Goal: Task Accomplishment & Management: Manage account settings

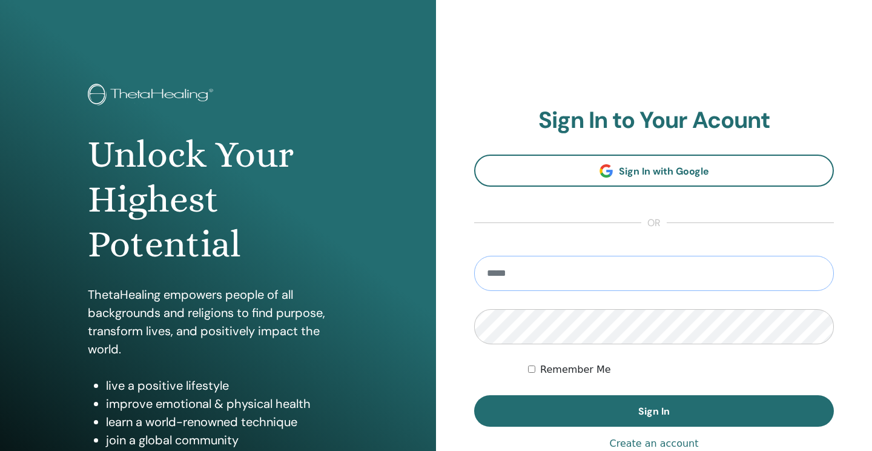
type input "**********"
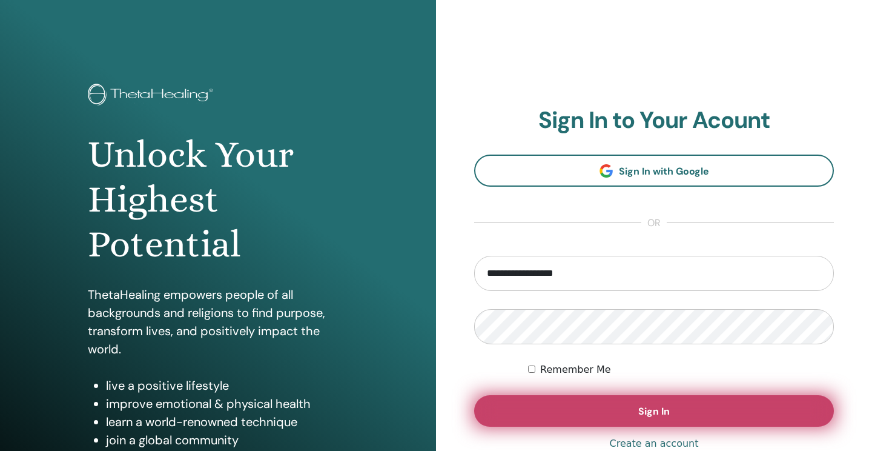
click at [552, 403] on button "Sign In" at bounding box center [654, 410] width 360 height 31
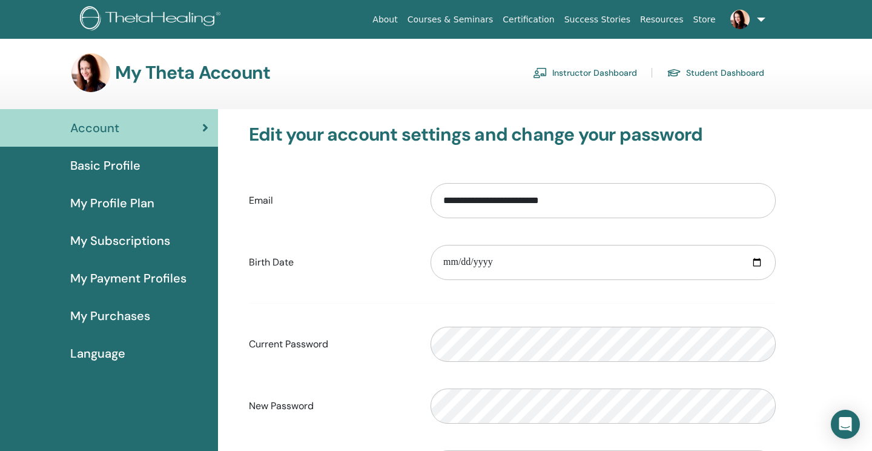
click at [584, 72] on link "Instructor Dashboard" at bounding box center [585, 72] width 104 height 19
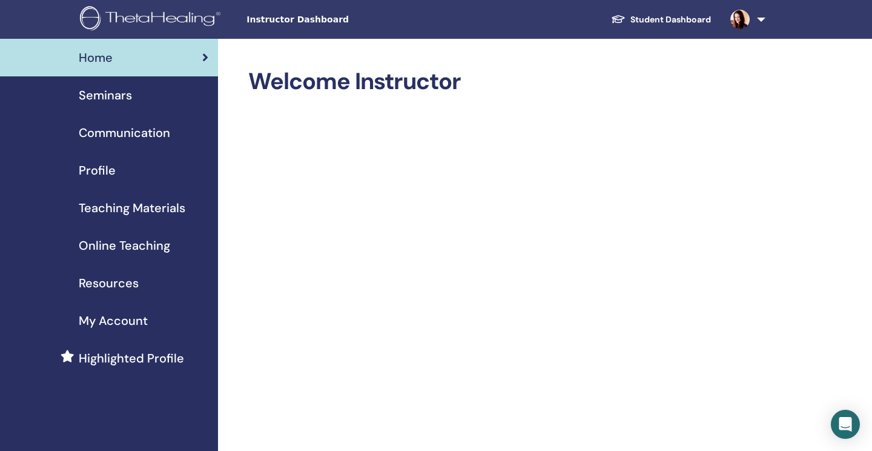
click at [136, 98] on div "Seminars" at bounding box center [109, 95] width 199 height 18
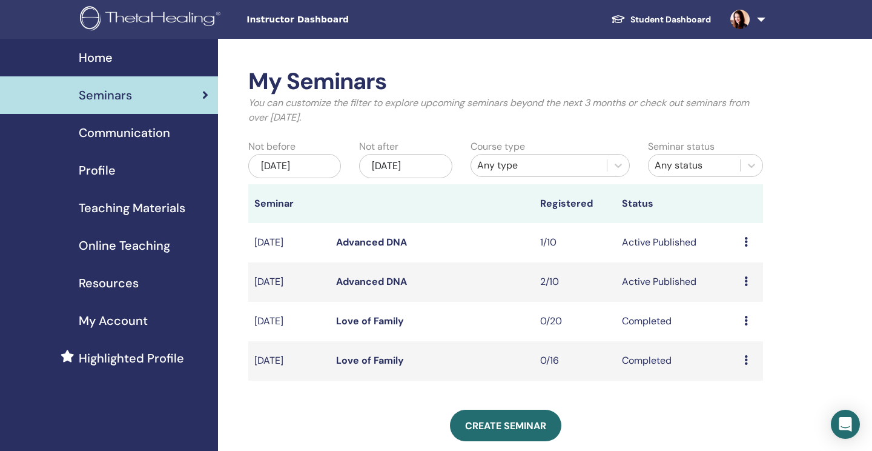
click at [740, 240] on td "Preview Edit Attendees Cancel" at bounding box center [750, 242] width 25 height 39
click at [744, 240] on icon at bounding box center [746, 242] width 4 height 10
click at [744, 291] on link "Attendees" at bounding box center [741, 286] width 46 height 13
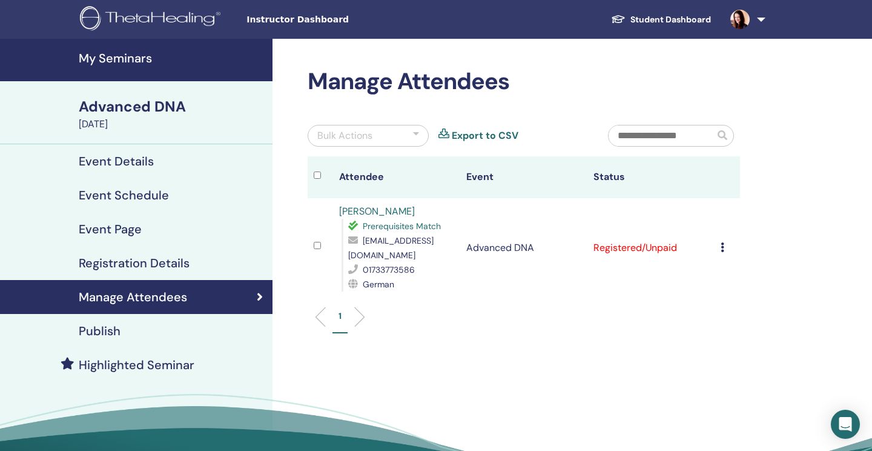
click at [721, 244] on icon at bounding box center [723, 247] width 4 height 10
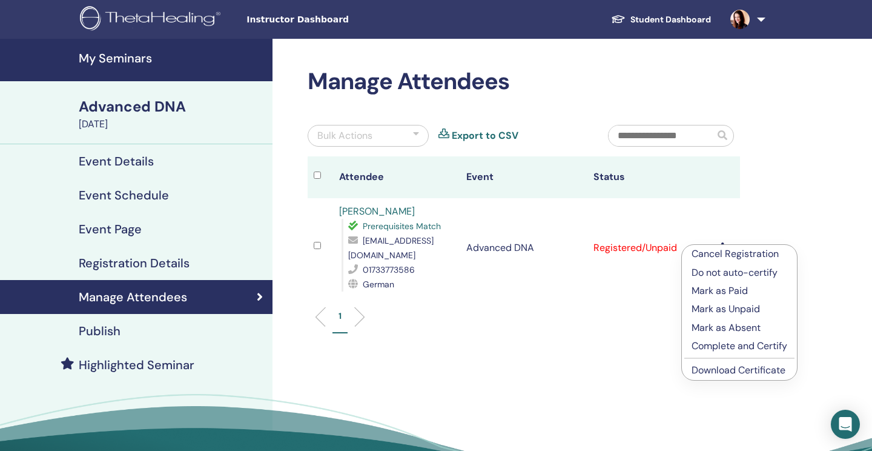
click at [729, 348] on p "Complete and Certify" at bounding box center [740, 346] width 96 height 15
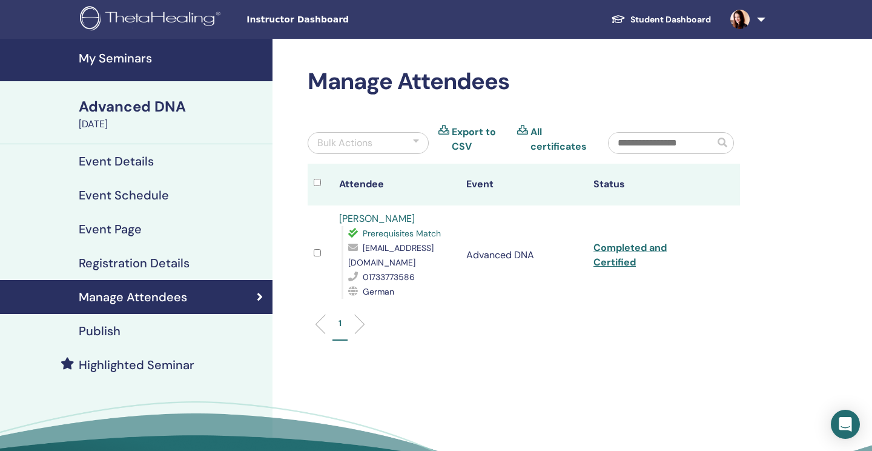
click at [140, 61] on h4 "My Seminars" at bounding box center [172, 58] width 187 height 15
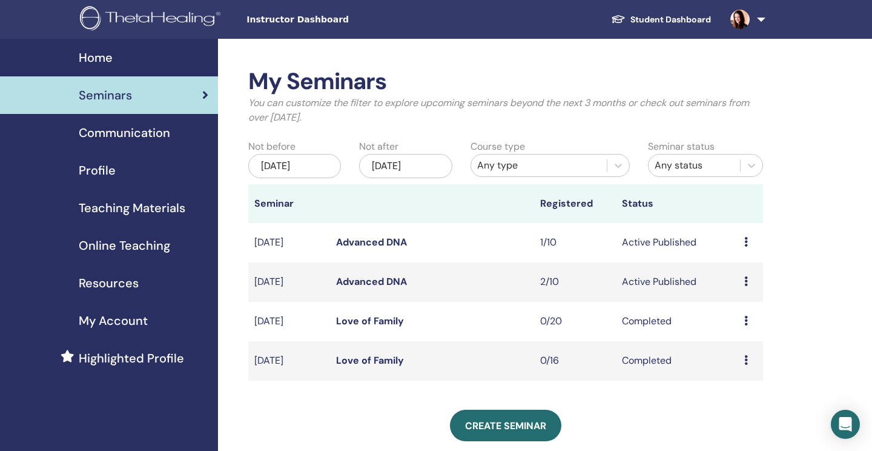
click at [669, 281] on td "Active Published" at bounding box center [677, 281] width 122 height 39
click at [744, 280] on icon at bounding box center [746, 281] width 4 height 10
click at [731, 323] on link "Attendees" at bounding box center [741, 326] width 46 height 13
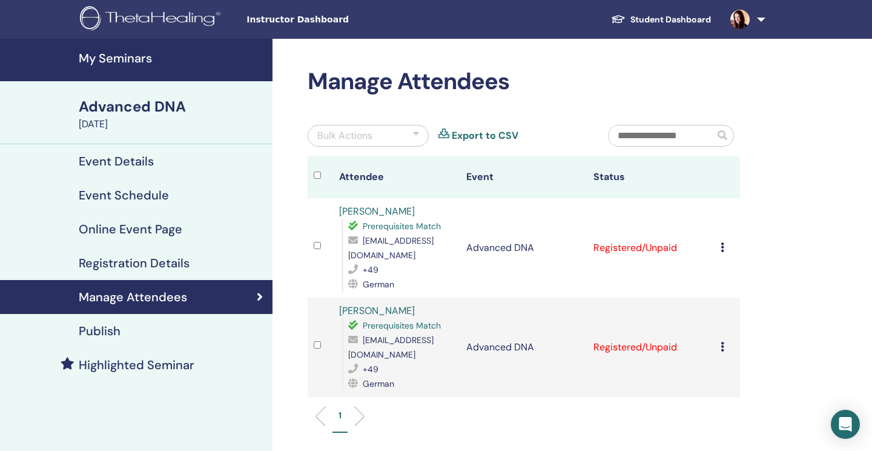
click at [724, 248] on div "Cancel Registration Do not auto-certify Mark as Paid Mark as Unpaid Mark as Abs…" at bounding box center [727, 247] width 13 height 15
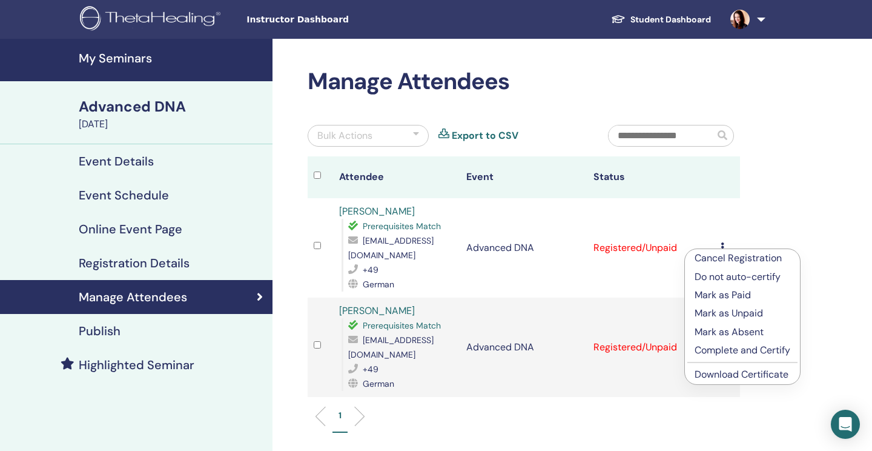
click at [746, 352] on p "Complete and Certify" at bounding box center [743, 350] width 96 height 15
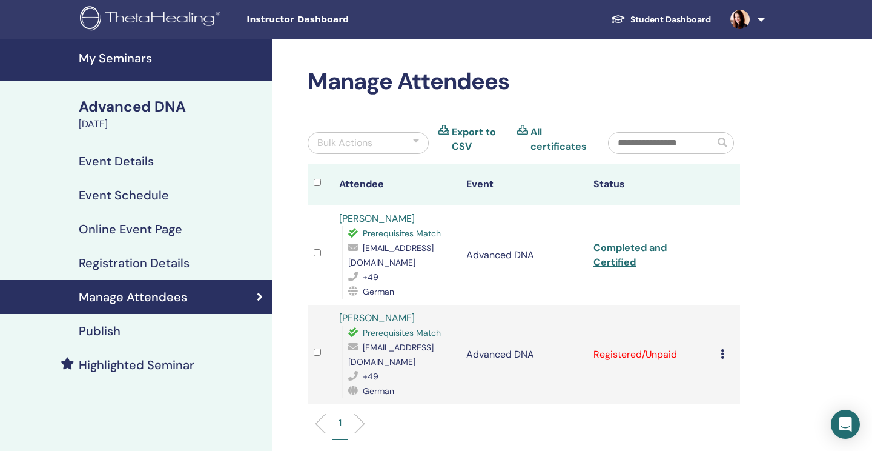
click at [723, 352] on icon at bounding box center [723, 354] width 4 height 10
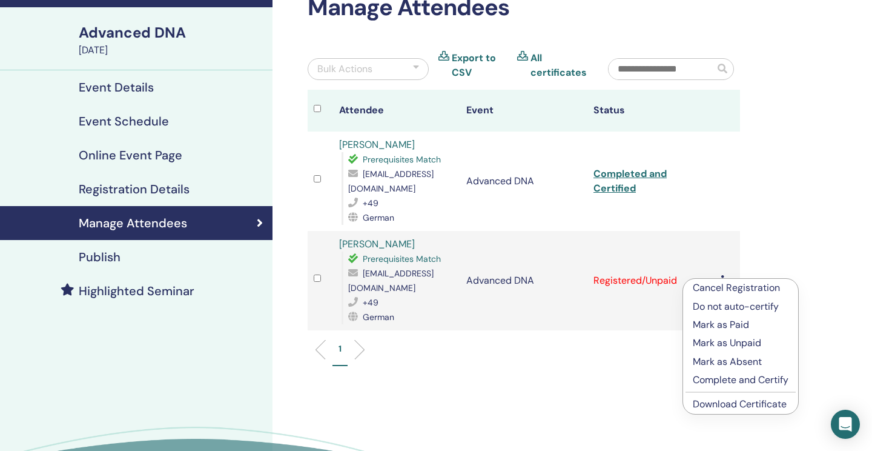
scroll to position [74, 0]
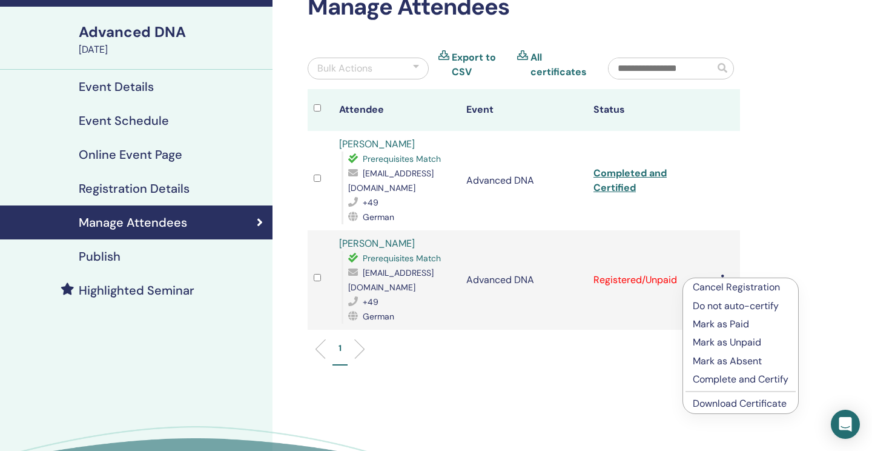
click at [719, 379] on p "Complete and Certify" at bounding box center [741, 379] width 96 height 15
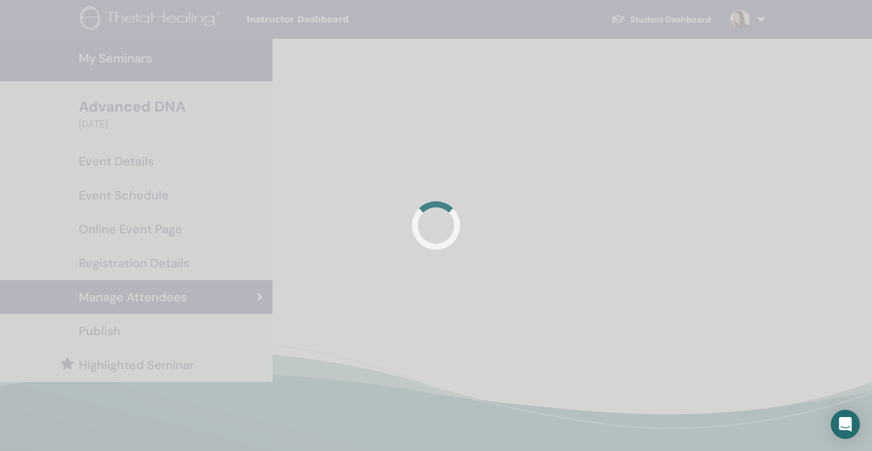
scroll to position [74, 0]
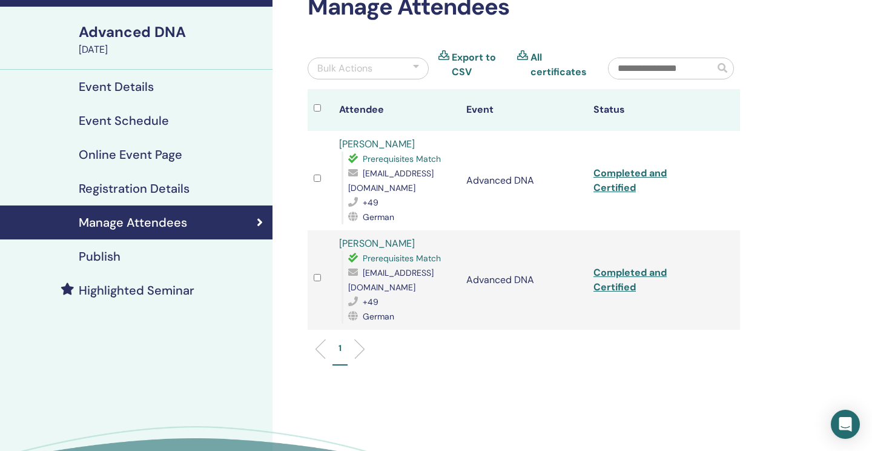
click at [618, 176] on link "Completed and Certified" at bounding box center [630, 180] width 73 height 27
click at [609, 274] on link "Completed and Certified" at bounding box center [630, 279] width 73 height 27
